Goal: Browse casually

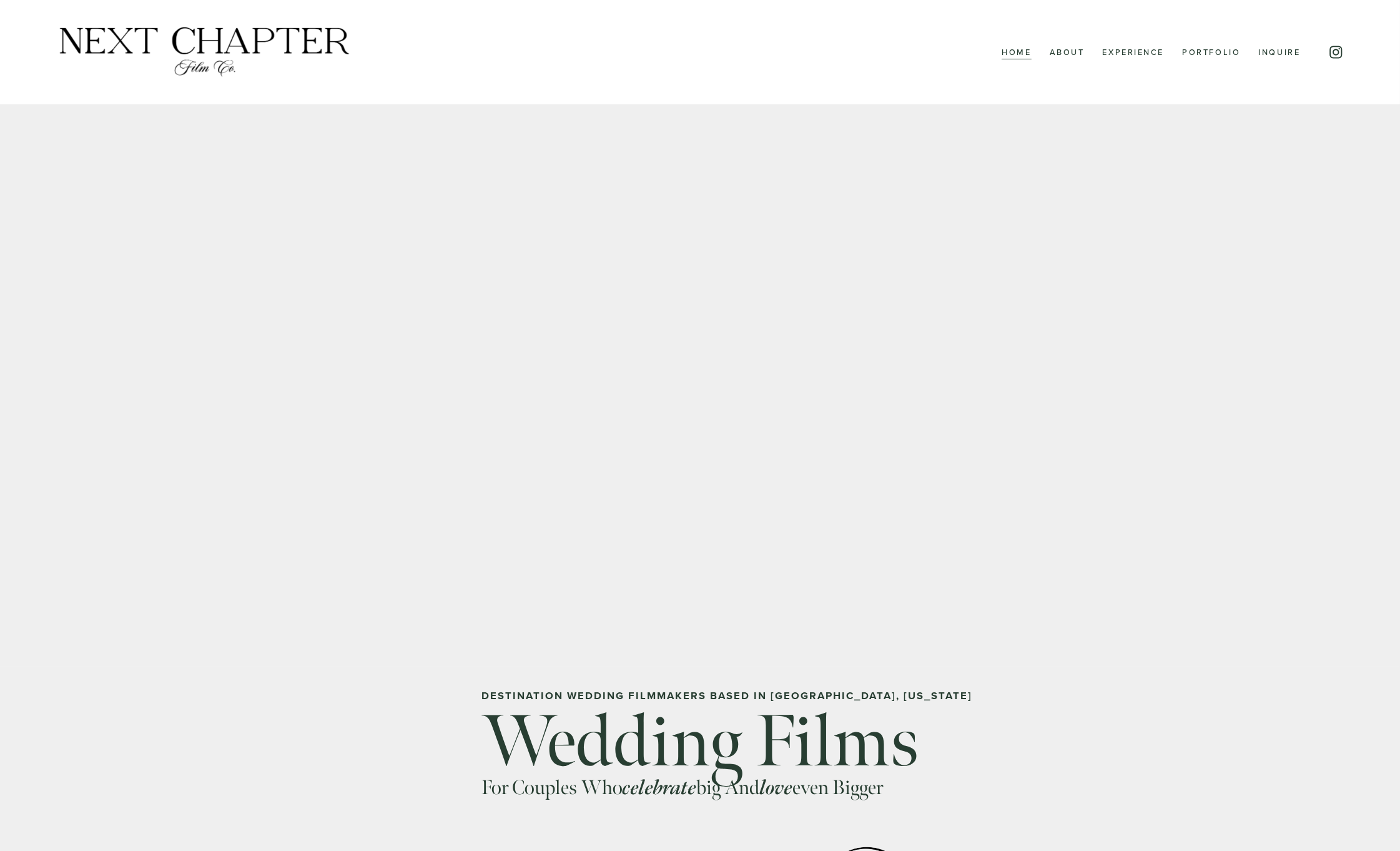
click at [1202, 52] on link "Portfolio" at bounding box center [1210, 52] width 58 height 16
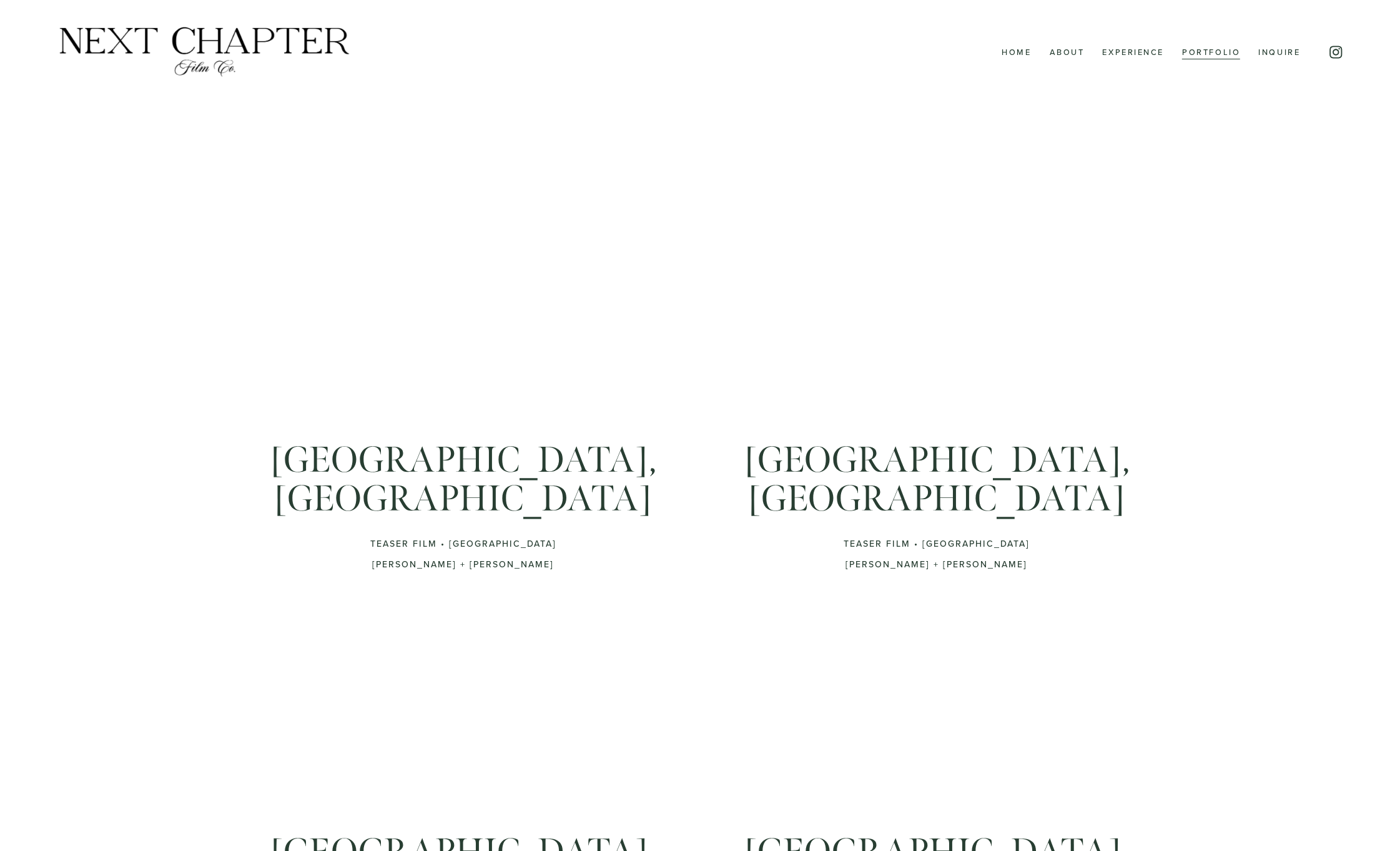
click at [182, 49] on img at bounding box center [204, 52] width 297 height 54
